Goal: Find specific page/section: Find specific page/section

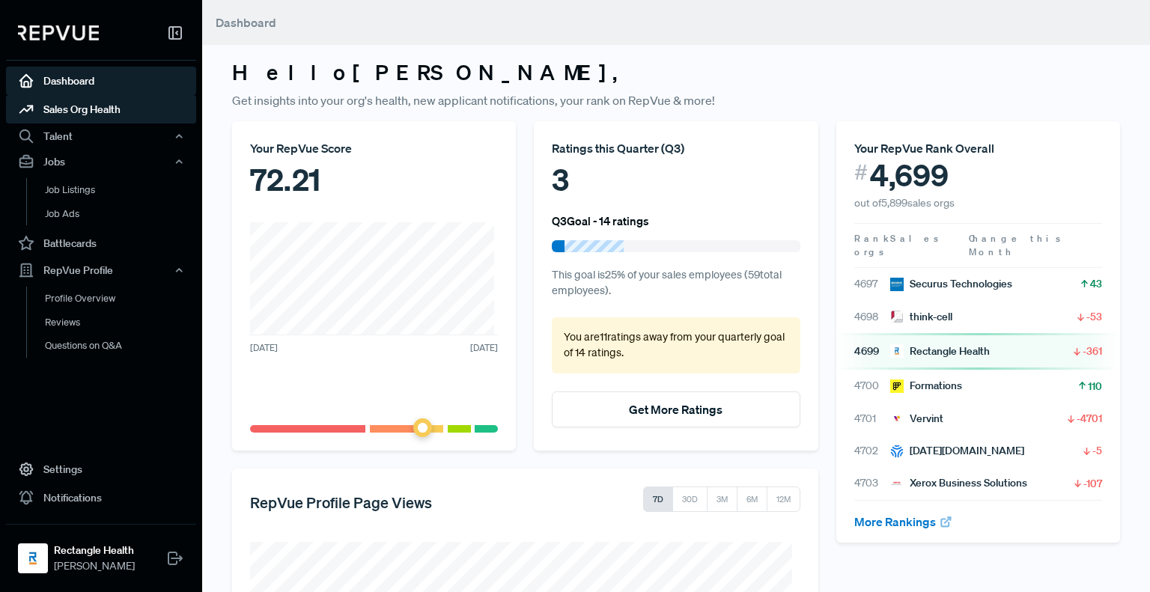
click at [97, 113] on link "Sales Org Health" at bounding box center [101, 109] width 190 height 28
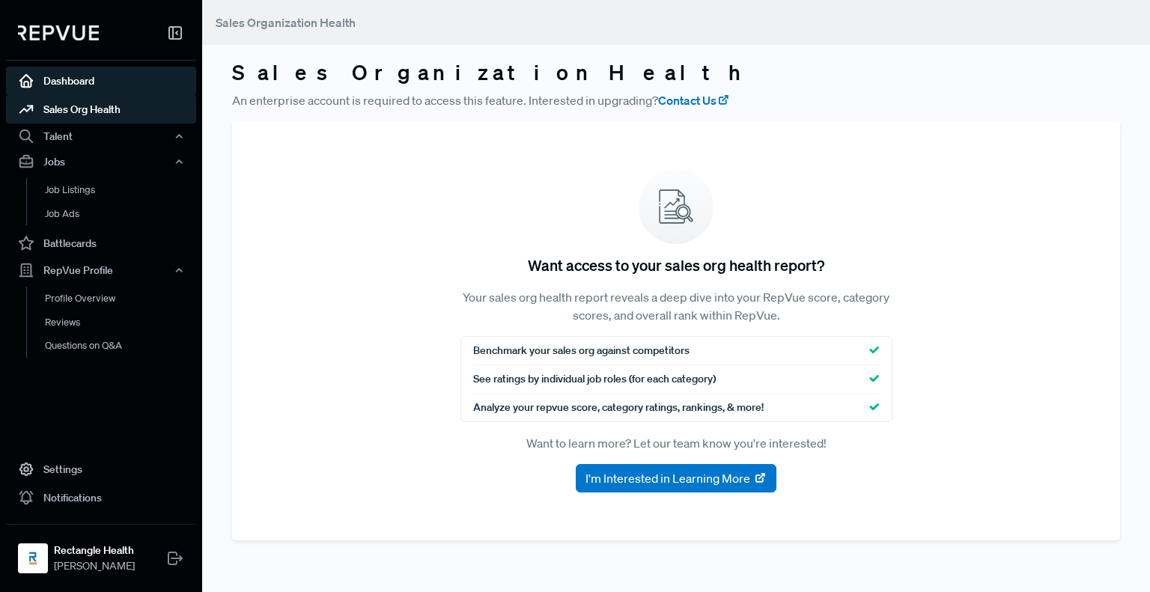
click at [100, 86] on link "Dashboard" at bounding box center [101, 81] width 190 height 28
